Goal: Navigation & Orientation: Find specific page/section

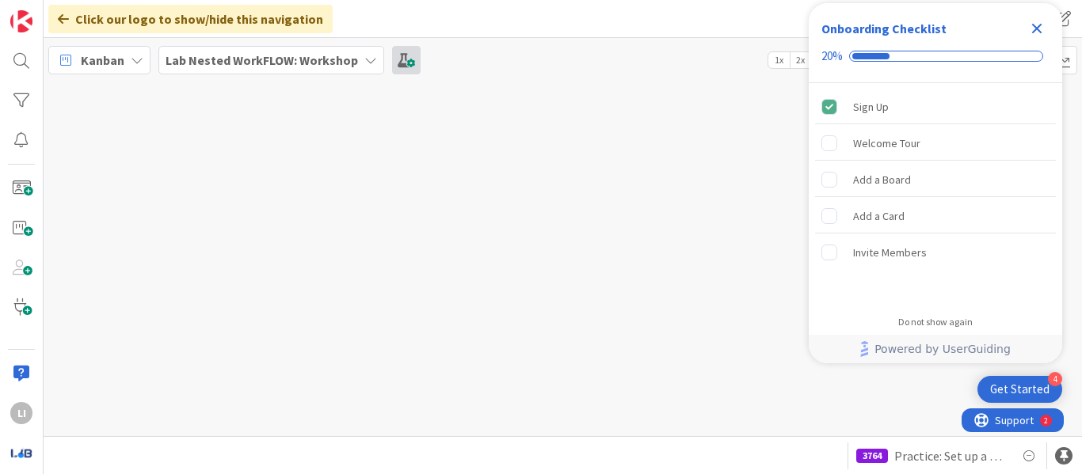
click at [1032, 31] on icon "Close Checklist" at bounding box center [1037, 29] width 10 height 10
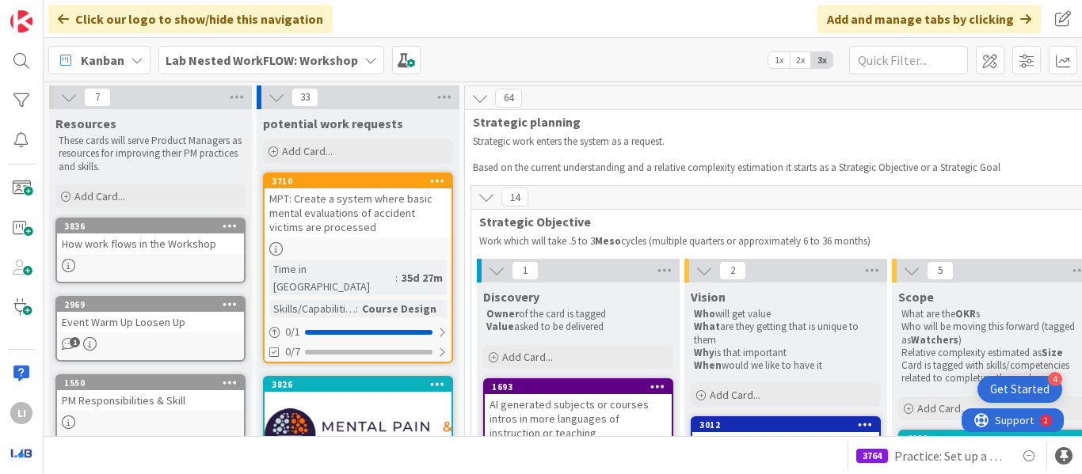
click at [352, 57] on b "Lab Nested WorkFLOW: Workshop" at bounding box center [261, 60] width 192 height 16
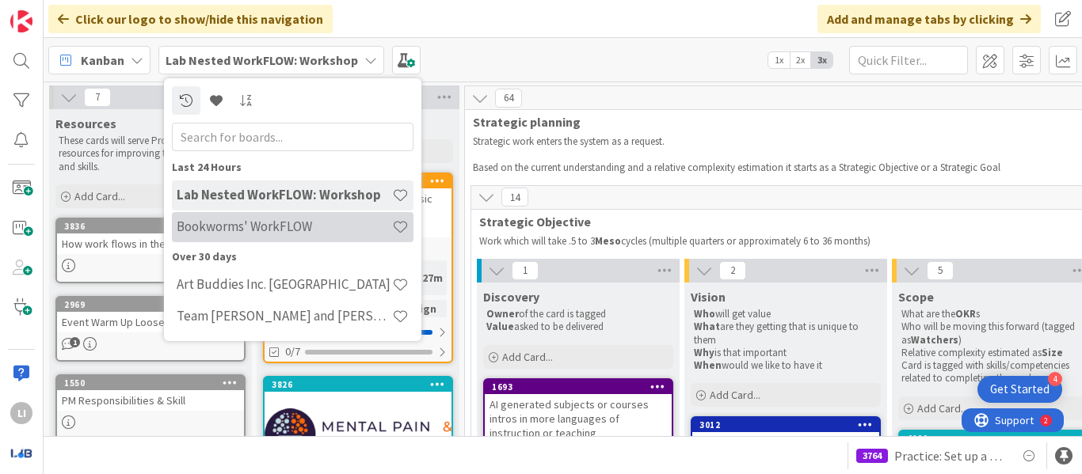
click at [224, 223] on h4 "Bookworms' WorkFLOW" at bounding box center [284, 227] width 215 height 16
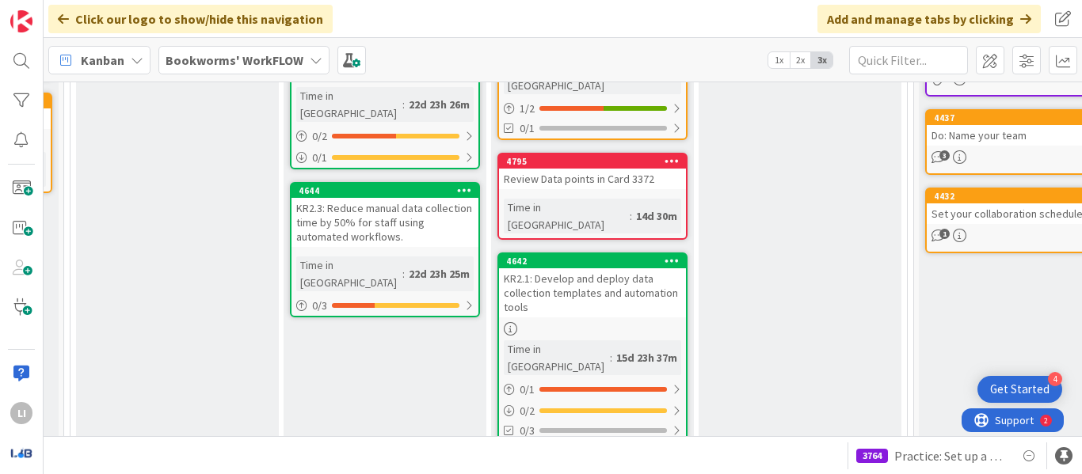
scroll to position [446, 401]
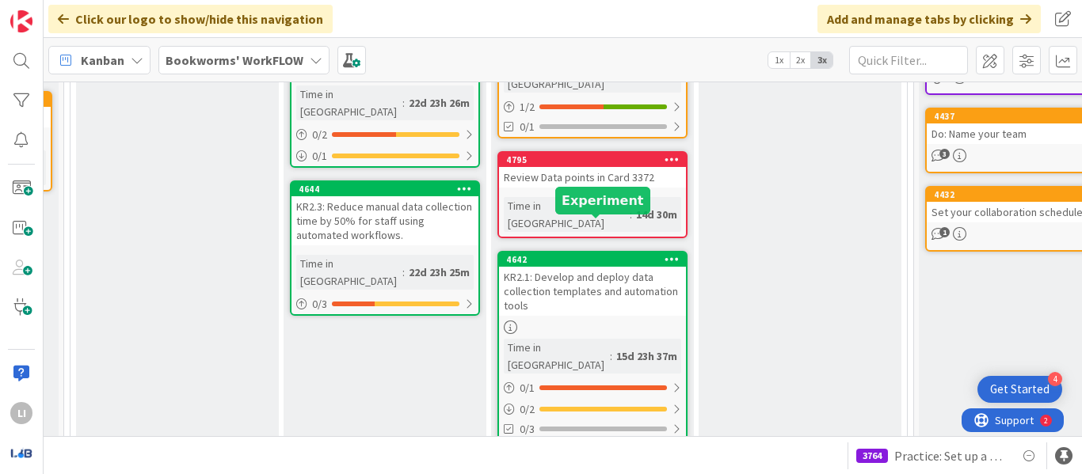
click at [568, 254] on div "4642" at bounding box center [596, 259] width 180 height 11
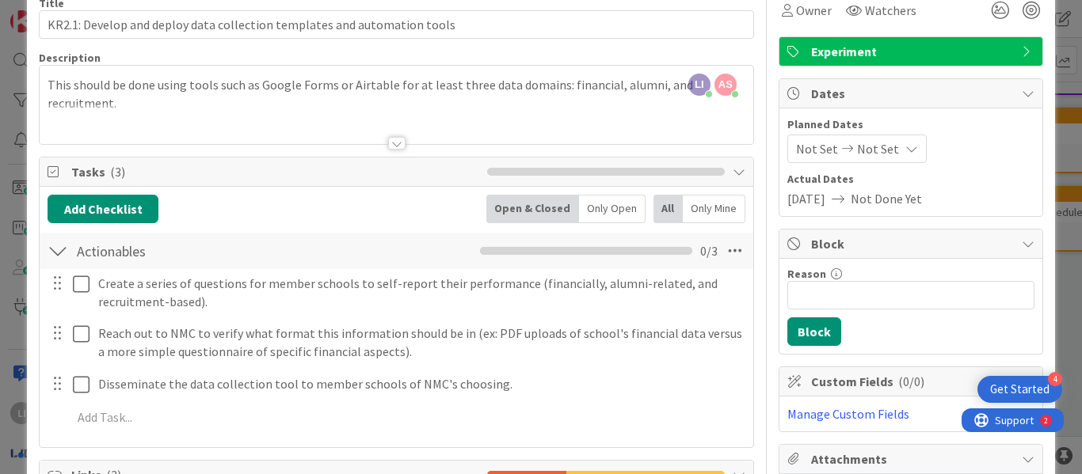
scroll to position [79, 0]
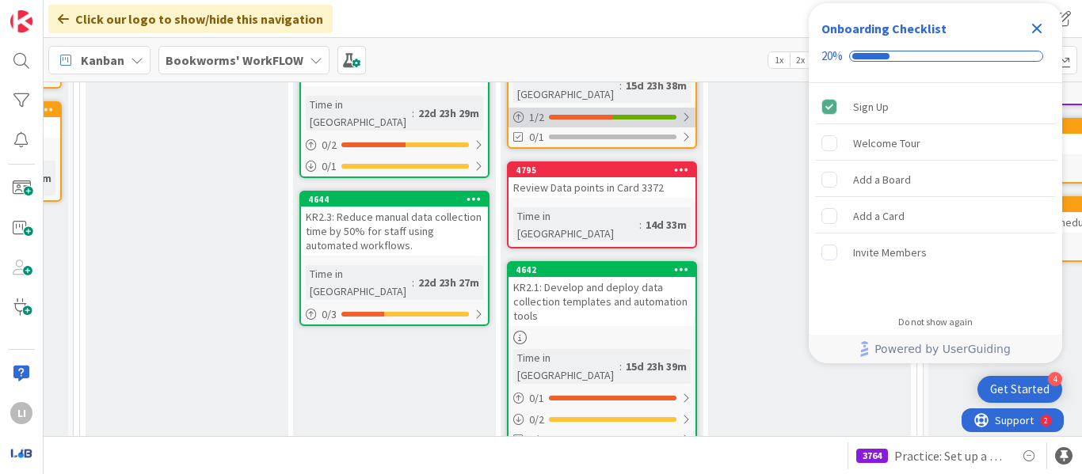
scroll to position [436, 391]
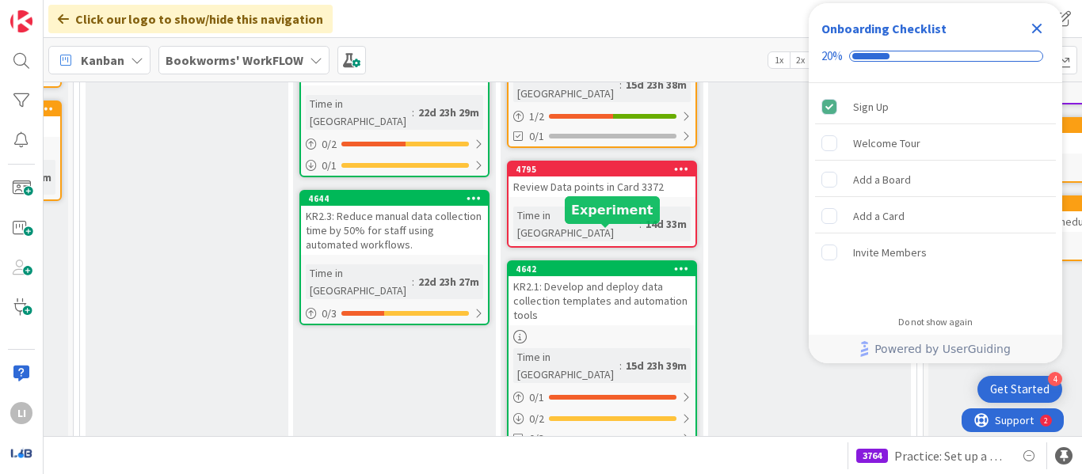
click at [580, 264] on div "4642" at bounding box center [605, 269] width 180 height 11
